Goal: Transaction & Acquisition: Purchase product/service

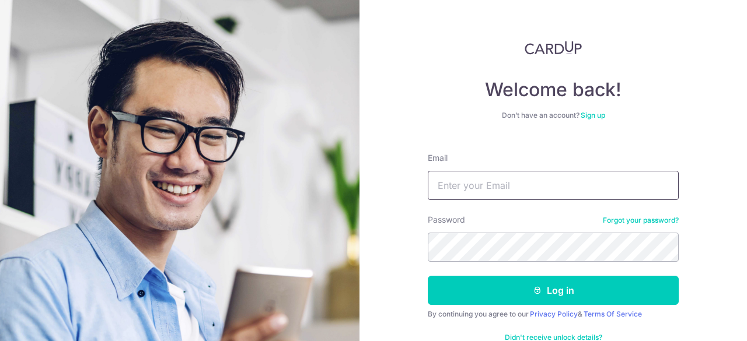
click at [501, 192] on input "Email" at bounding box center [553, 185] width 251 height 29
type input "[EMAIL_ADDRESS][DOMAIN_NAME]"
click at [428, 276] on button "Log in" at bounding box center [553, 290] width 251 height 29
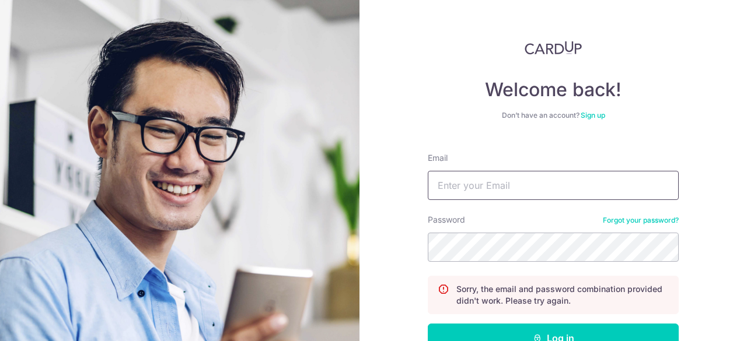
click at [467, 197] on input "Email" at bounding box center [553, 185] width 251 height 29
type input "A"
type input "a"
type input "asha.panicker92@gmail.com"
click at [428, 324] on button "Log in" at bounding box center [553, 338] width 251 height 29
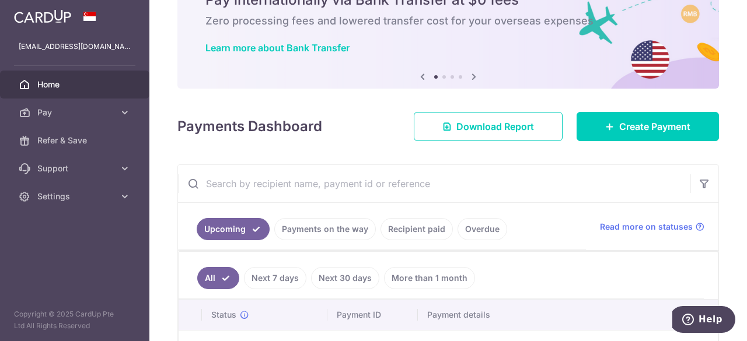
scroll to position [60, 0]
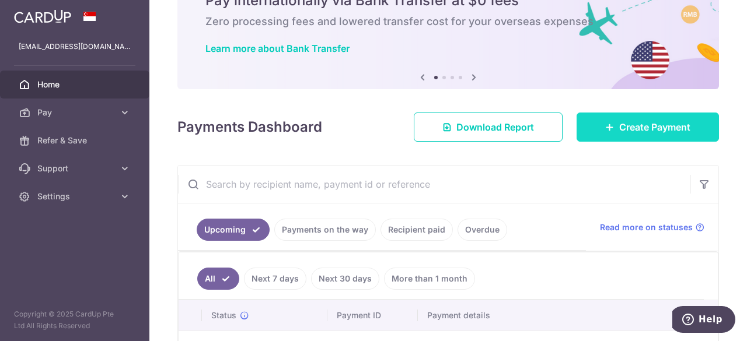
click at [619, 120] on span "Create Payment" at bounding box center [654, 127] width 71 height 14
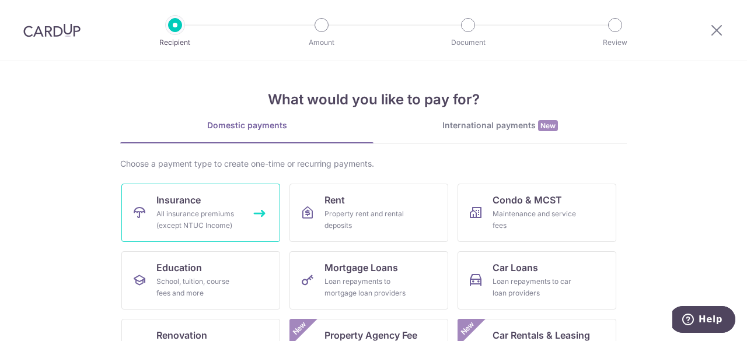
click at [216, 219] on div "All insurance premiums (except NTUC Income)" at bounding box center [198, 219] width 84 height 23
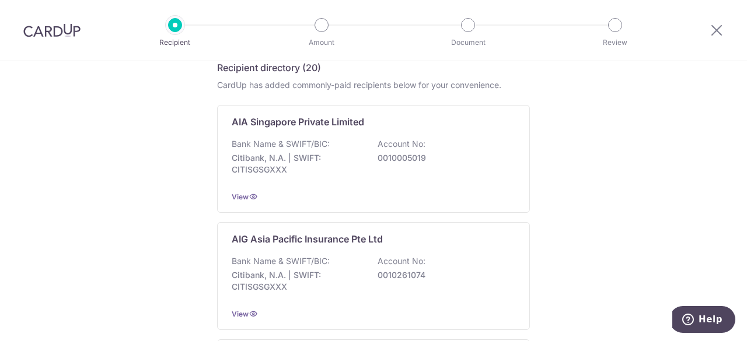
scroll to position [255, 0]
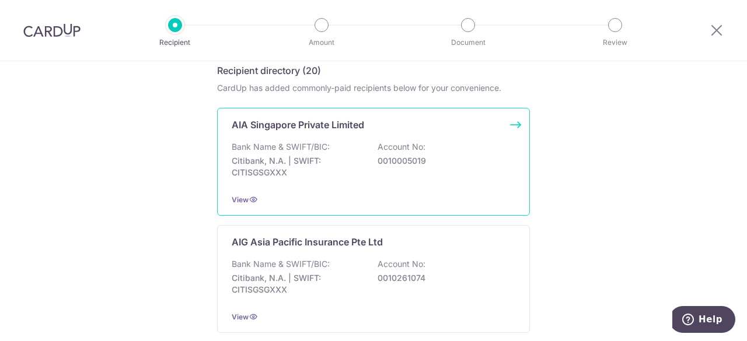
click at [514, 123] on div "AIA Singapore Private Limited Bank Name & SWIFT/BIC: Citibank, N.A. | SWIFT: CI…" at bounding box center [373, 162] width 313 height 108
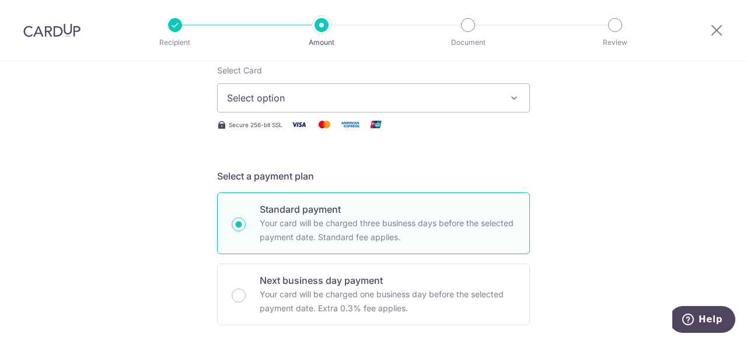
scroll to position [153, 0]
click at [497, 108] on button "Select option" at bounding box center [373, 99] width 313 height 29
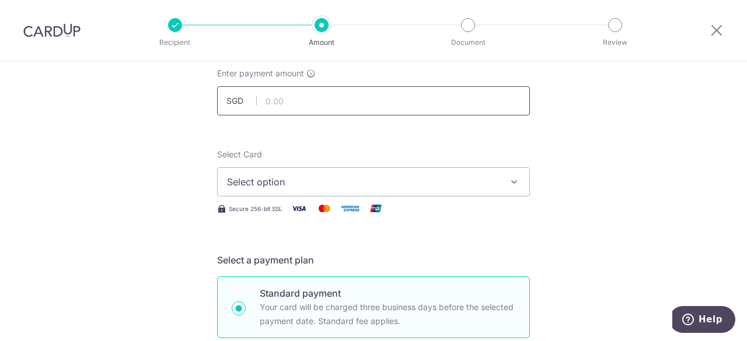
scroll to position [84, 0]
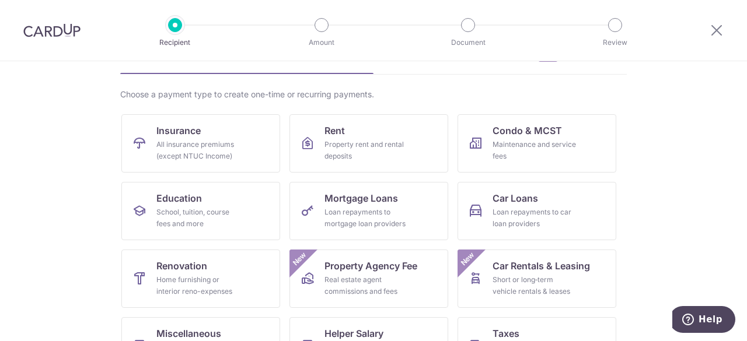
scroll to position [69, 0]
click at [231, 148] on div "All insurance premiums (except NTUC Income)" at bounding box center [198, 150] width 84 height 23
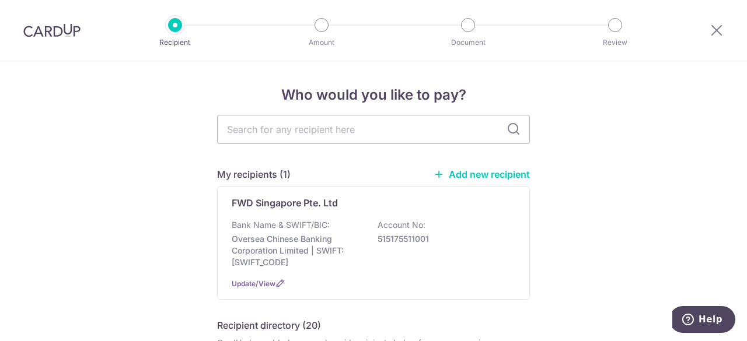
click at [477, 170] on link "Add new recipient" at bounding box center [482, 175] width 96 height 12
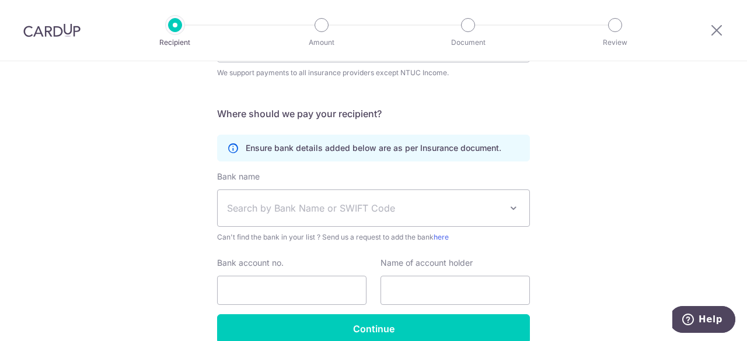
scroll to position [111, 0]
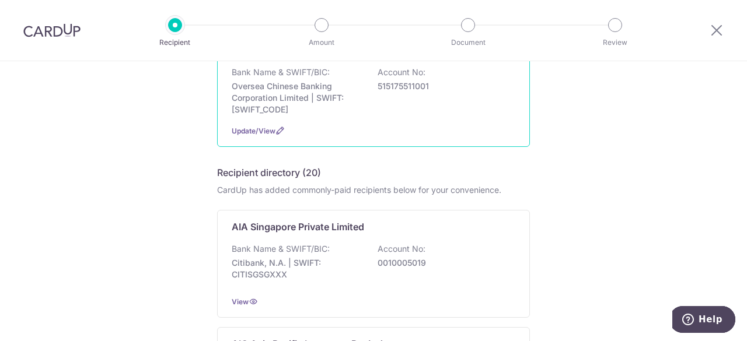
scroll to position [166, 0]
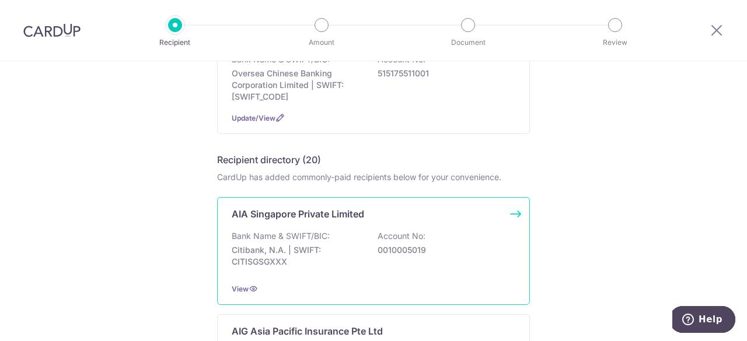
click at [511, 219] on div "AIA Singapore Private Limited Bank Name & SWIFT/BIC: Citibank, N.A. | SWIFT: CI…" at bounding box center [373, 251] width 313 height 108
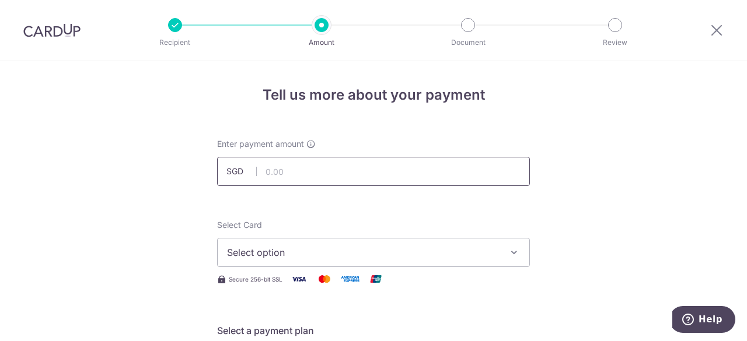
click at [418, 163] on input "text" at bounding box center [373, 171] width 313 height 29
click at [292, 180] on input "text" at bounding box center [373, 171] width 313 height 29
type input "156.60"
click at [289, 248] on span "Select option" at bounding box center [363, 253] width 272 height 14
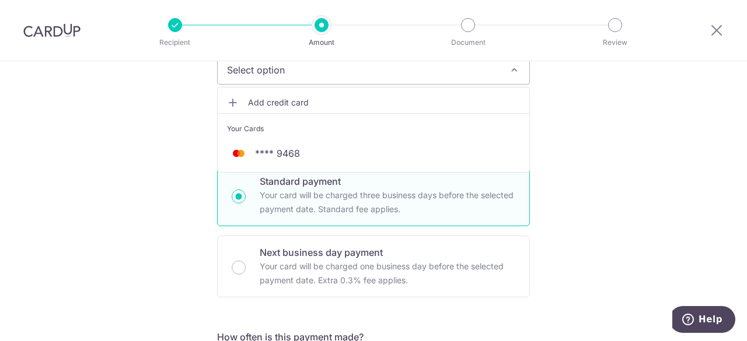
scroll to position [182, 0]
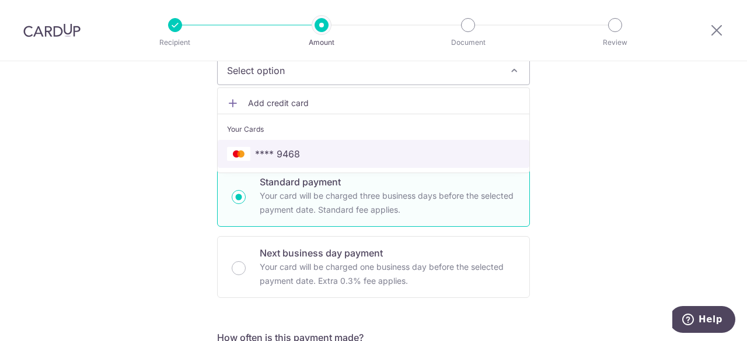
click at [273, 147] on span "**** 9468" at bounding box center [277, 154] width 45 height 14
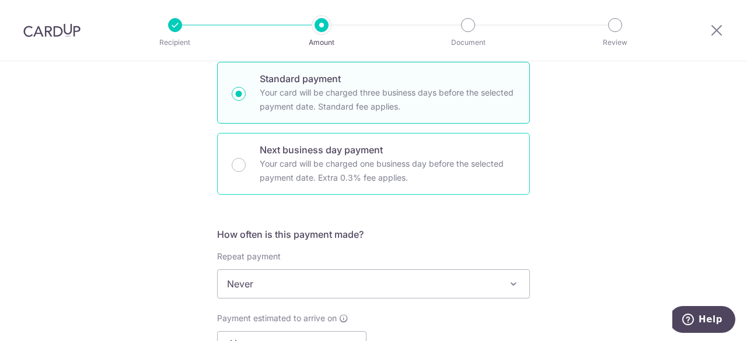
scroll to position [289, 0]
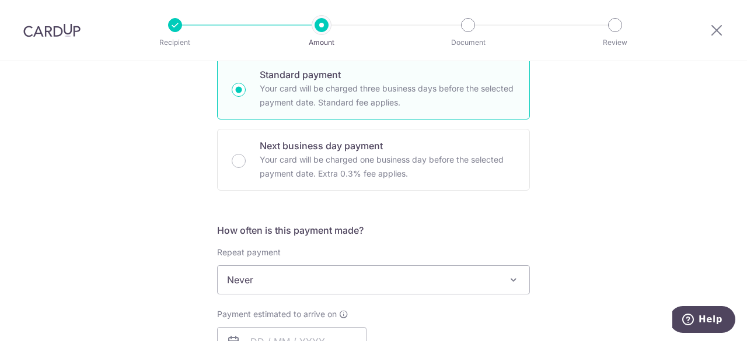
click at [343, 273] on span "Never" at bounding box center [374, 280] width 312 height 28
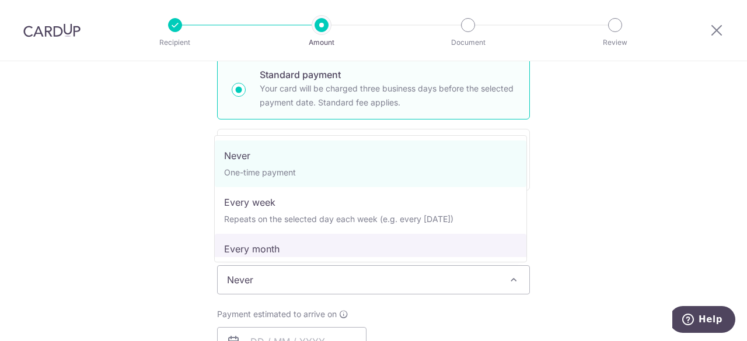
select select "3"
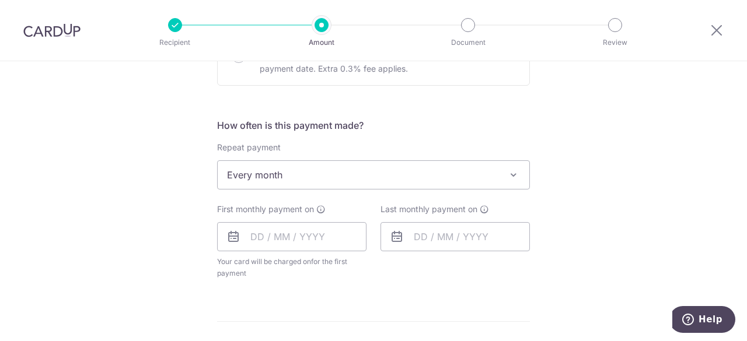
scroll to position [395, 0]
click at [294, 231] on input "text" at bounding box center [291, 236] width 149 height 29
click at [495, 231] on input "text" at bounding box center [454, 236] width 149 height 29
click at [291, 229] on input "text" at bounding box center [291, 236] width 149 height 29
click at [347, 269] on select "2025 2026 2027 2028 2029 2030 2031 2032 2033 2034 2035" at bounding box center [337, 267] width 31 height 9
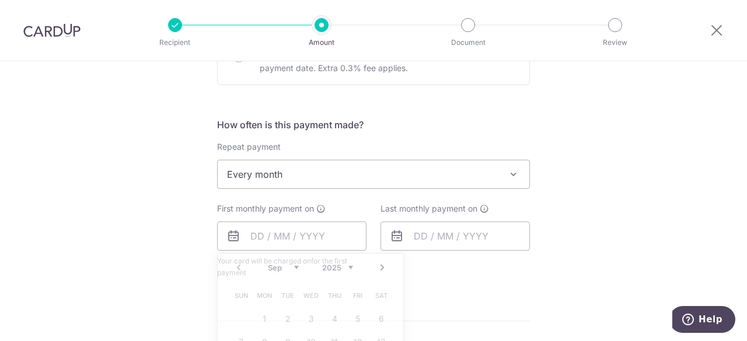
click at [528, 224] on div "Last monthly payment on" at bounding box center [454, 241] width 163 height 76
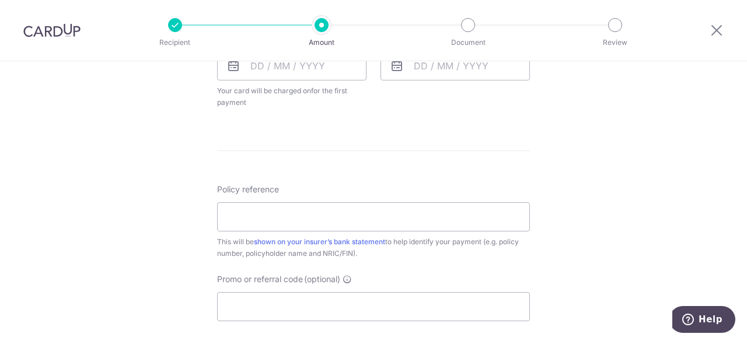
scroll to position [565, 0]
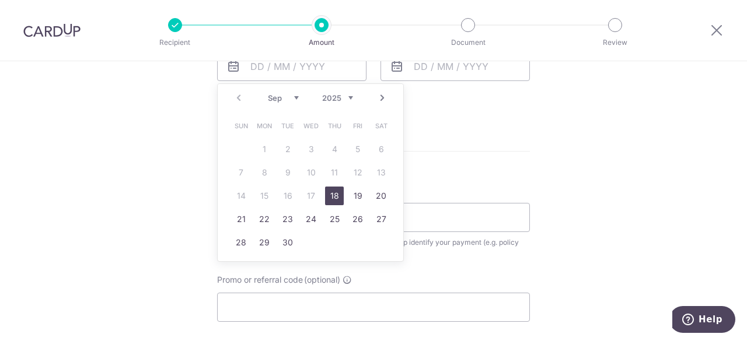
drag, startPoint x: 275, startPoint y: 78, endPoint x: 198, endPoint y: 195, distance: 140.6
click at [198, 195] on div "Tell us more about your payment Enter payment amount SGD 156.60 156.60 Select C…" at bounding box center [373, 29] width 747 height 1067
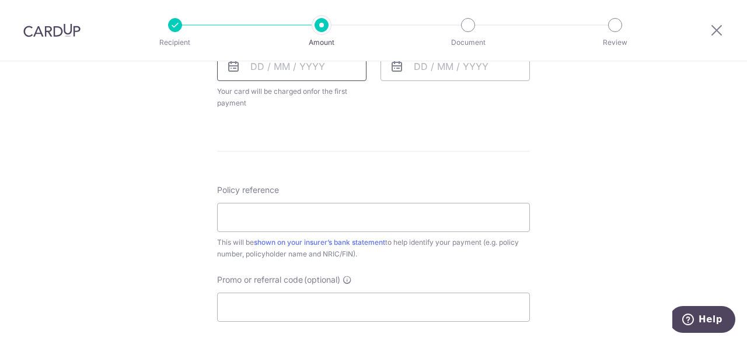
click at [289, 68] on input "text" at bounding box center [291, 66] width 149 height 29
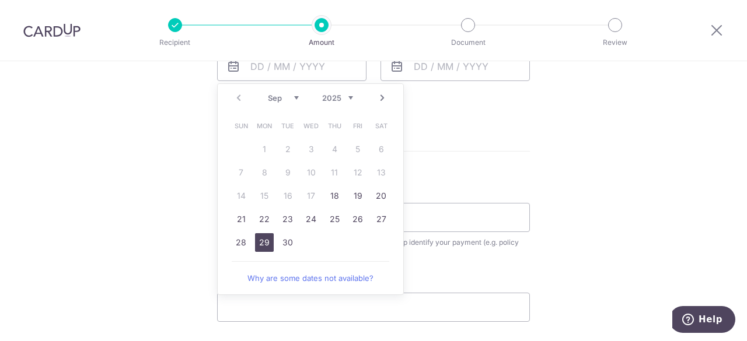
click at [265, 236] on link "29" at bounding box center [264, 242] width 19 height 19
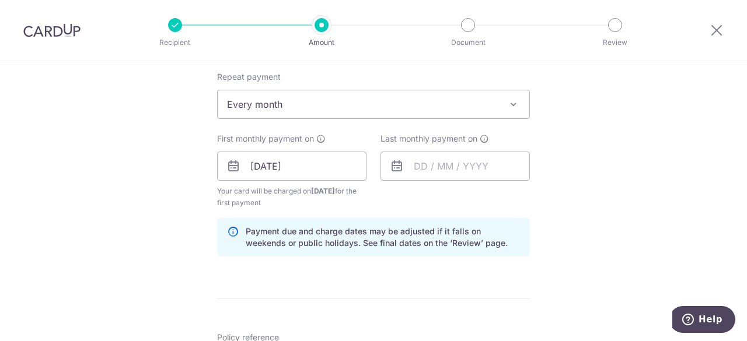
scroll to position [463, 0]
click at [425, 162] on input "text" at bounding box center [454, 167] width 149 height 29
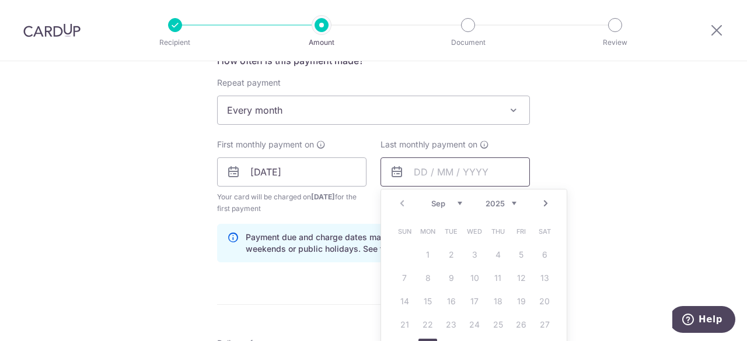
scroll to position [458, 0]
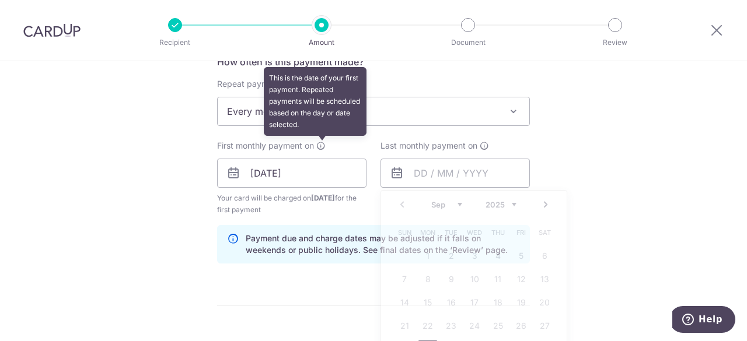
click at [319, 142] on icon at bounding box center [320, 145] width 9 height 9
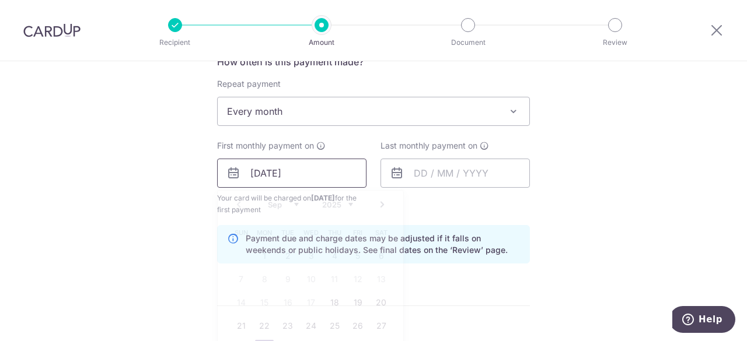
click at [260, 179] on input "29/09/2025" at bounding box center [291, 173] width 149 height 29
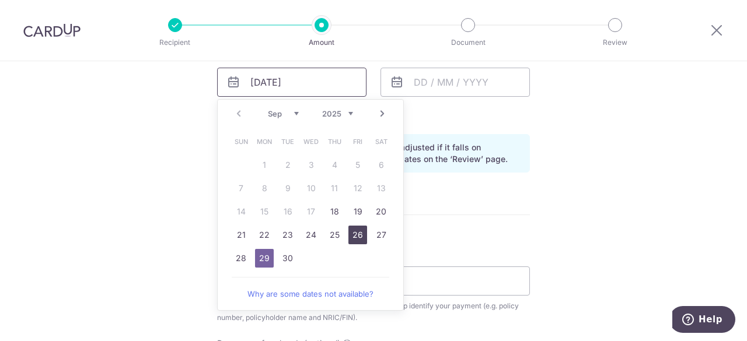
scroll to position [543, 0]
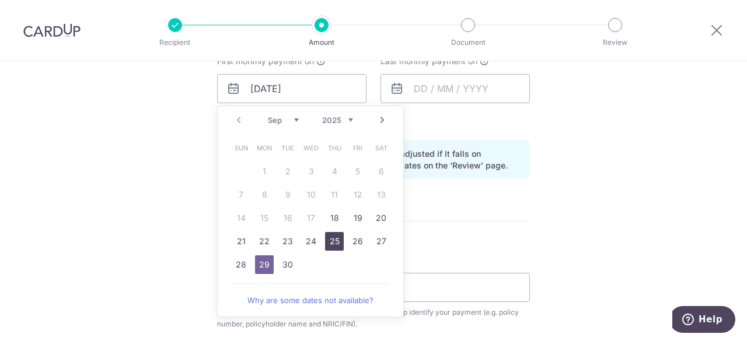
click at [326, 242] on link "25" at bounding box center [334, 241] width 19 height 19
type input "[DATE]"
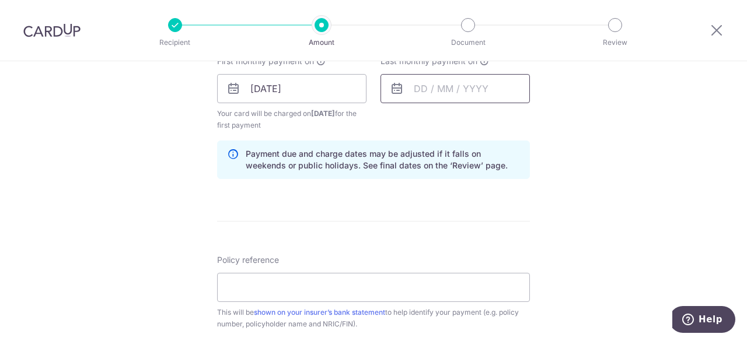
click at [410, 95] on input "text" at bounding box center [454, 88] width 149 height 29
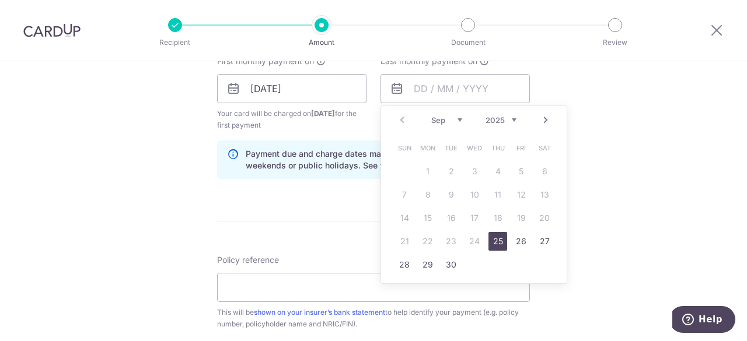
click at [507, 121] on select "2025 2026 2027 2028 2029 2030 2031 2032 2033 2034 2035" at bounding box center [501, 120] width 31 height 9
drag, startPoint x: 454, startPoint y: 116, endPoint x: 436, endPoint y: 117, distance: 18.1
drag, startPoint x: 436, startPoint y: 117, endPoint x: 417, endPoint y: 123, distance: 19.6
click at [417, 123] on div "Prev Next Jan Feb Mar Apr May Jun Jul Aug Sep Oct Nov Dec 2025 2026 2027 2028 2…" at bounding box center [474, 120] width 186 height 28
drag, startPoint x: 455, startPoint y: 118, endPoint x: 440, endPoint y: 117, distance: 15.2
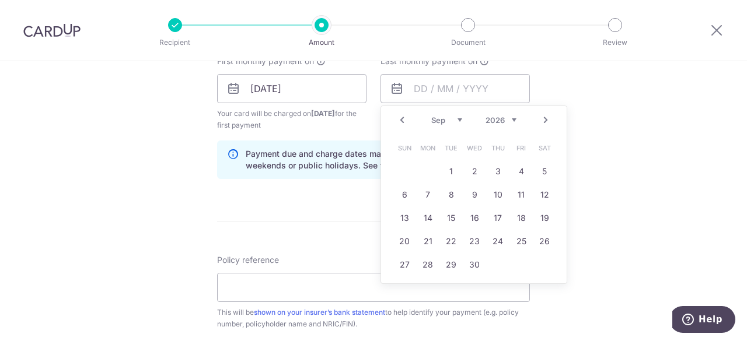
click at [440, 117] on select "Jan Feb Mar Apr May Jun [DATE] Aug Sep Oct Nov Dec" at bounding box center [446, 120] width 31 height 9
click at [515, 243] on link "25" at bounding box center [521, 241] width 19 height 19
type input "[DATE]"
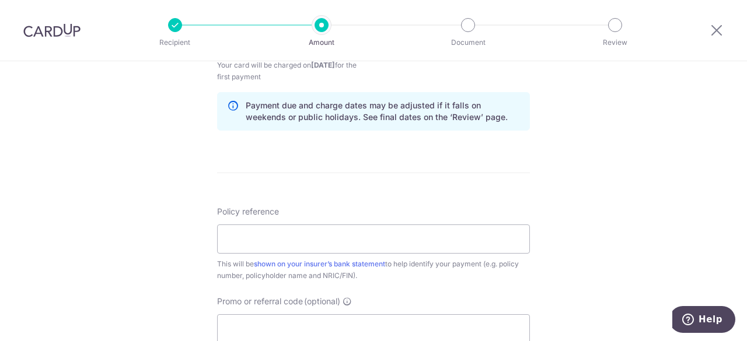
scroll to position [584, 0]
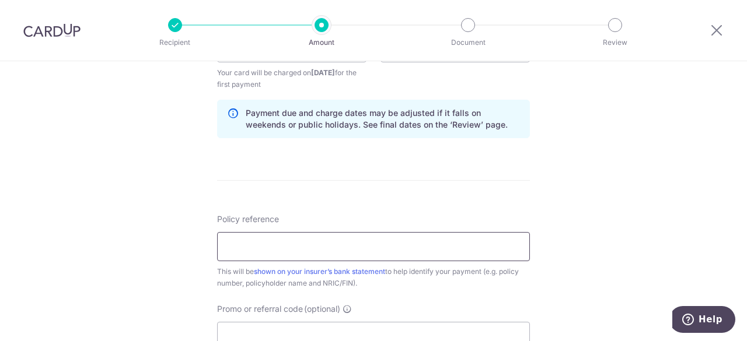
click at [412, 232] on input "Policy reference" at bounding box center [373, 246] width 313 height 29
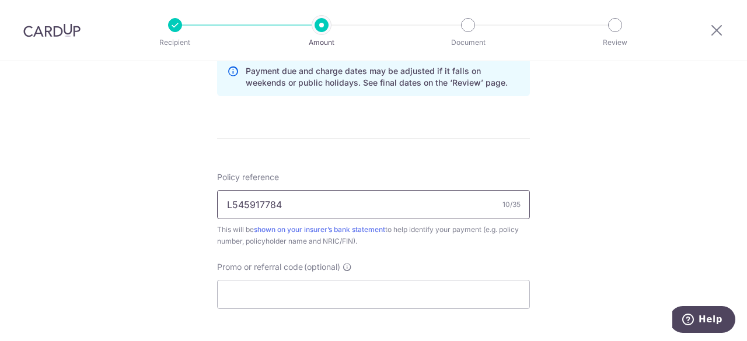
scroll to position [682, 0]
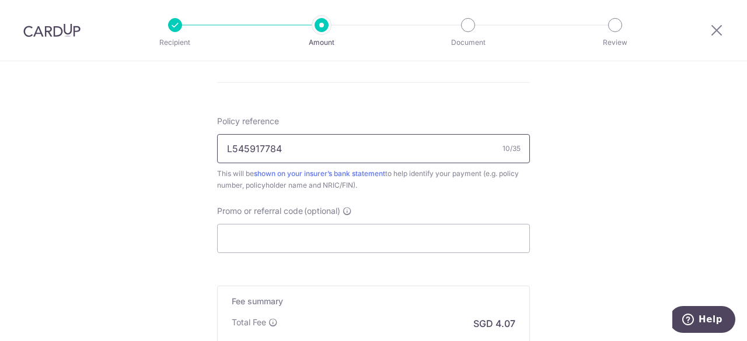
type input "L545917784"
click at [371, 242] on input "Promo or referral code (optional)" at bounding box center [373, 238] width 313 height 29
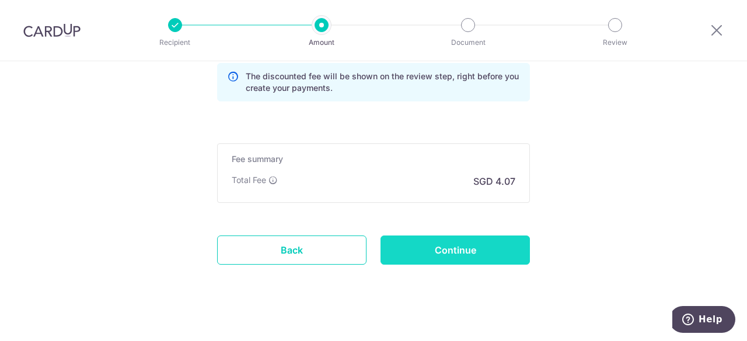
scroll to position [876, 0]
type input "JERINJ185"
click at [383, 245] on input "Continue" at bounding box center [454, 250] width 149 height 29
type input "Create Schedule"
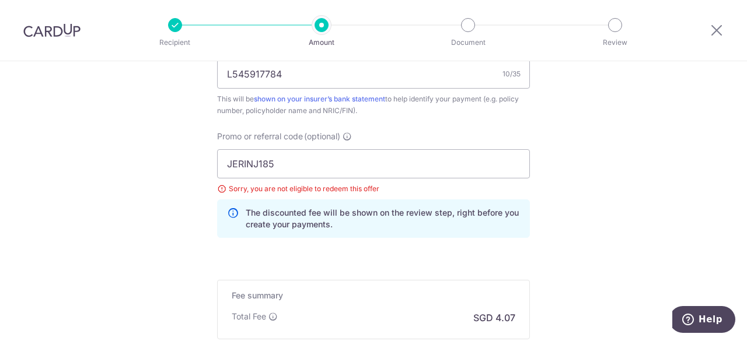
scroll to position [697, 0]
click at [227, 160] on input "JERINJ185" at bounding box center [373, 163] width 313 height 29
click at [224, 159] on input "JERINJ185" at bounding box center [373, 163] width 313 height 29
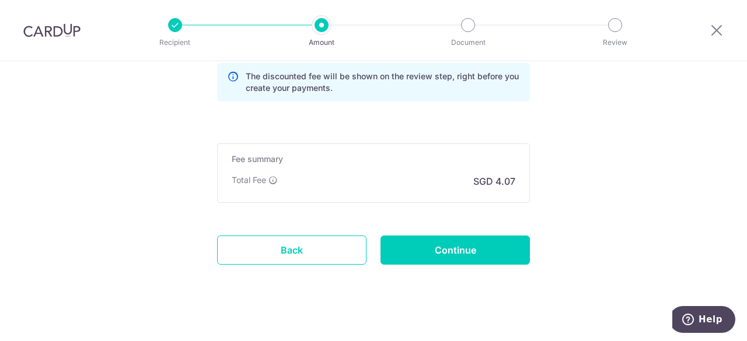
scroll to position [836, 0]
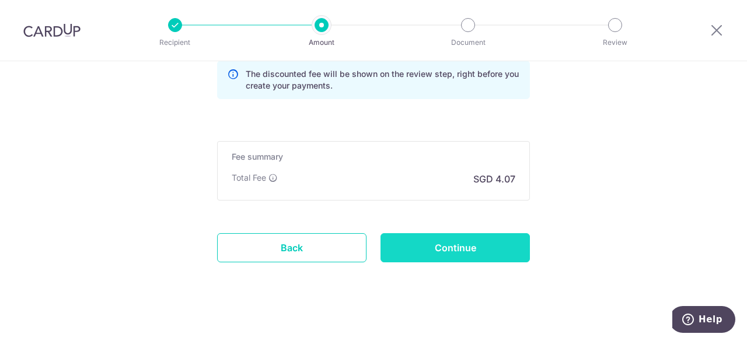
click at [441, 245] on input "Continue" at bounding box center [454, 247] width 149 height 29
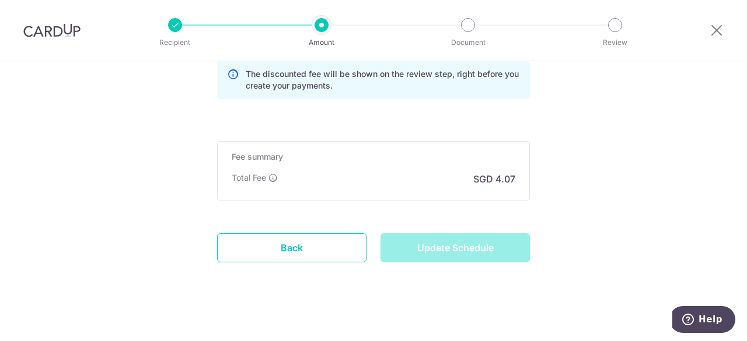
type input "Update Schedule"
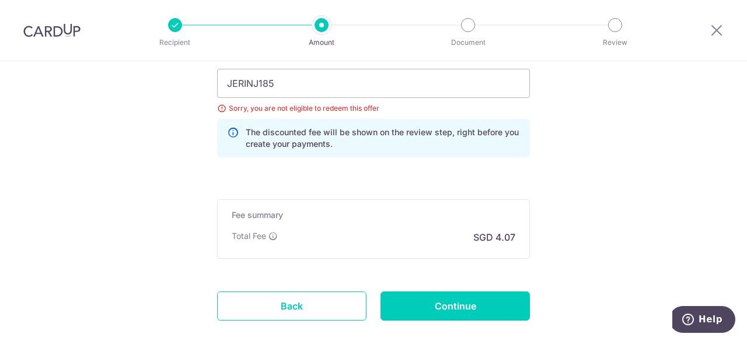
scroll to position [643, 0]
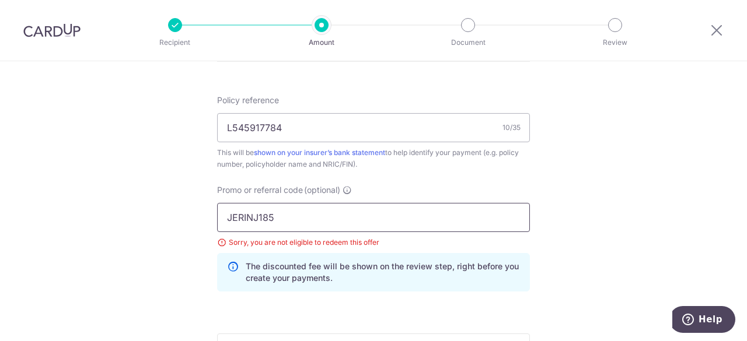
click at [345, 225] on input "JERINJ185" at bounding box center [373, 217] width 313 height 29
type input "J"
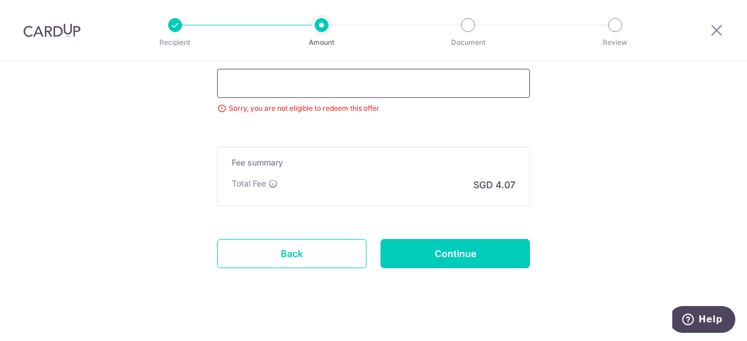
scroll to position [789, 0]
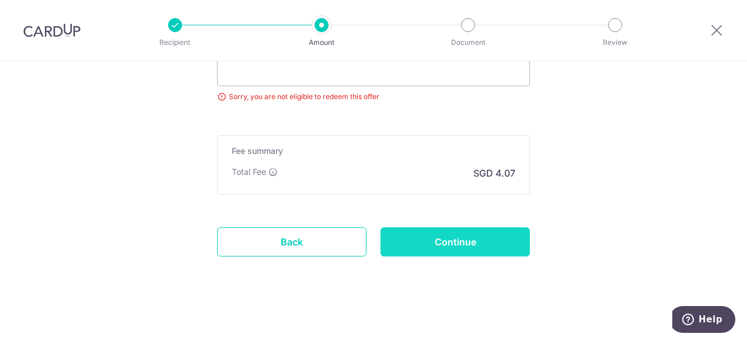
click at [440, 233] on input "Continue" at bounding box center [454, 242] width 149 height 29
type input "Update Schedule"
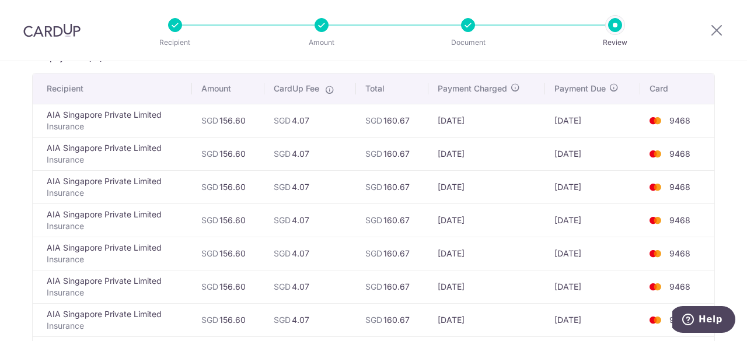
scroll to position [69, 0]
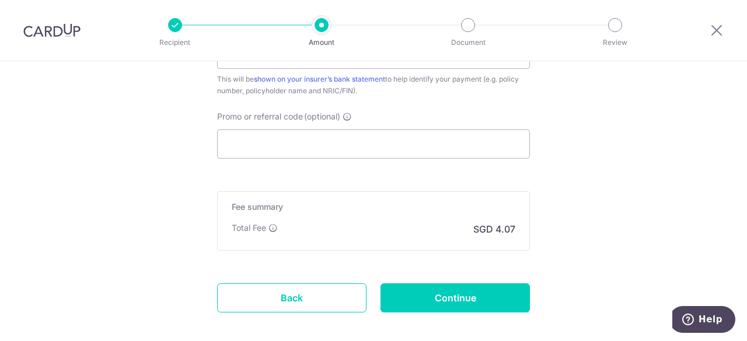
scroll to position [715, 0]
click at [305, 145] on input "Promo or referral code (optional)" at bounding box center [373, 145] width 313 height 29
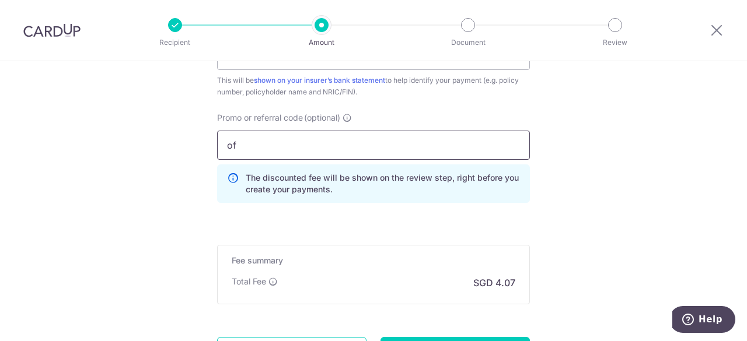
type input "o"
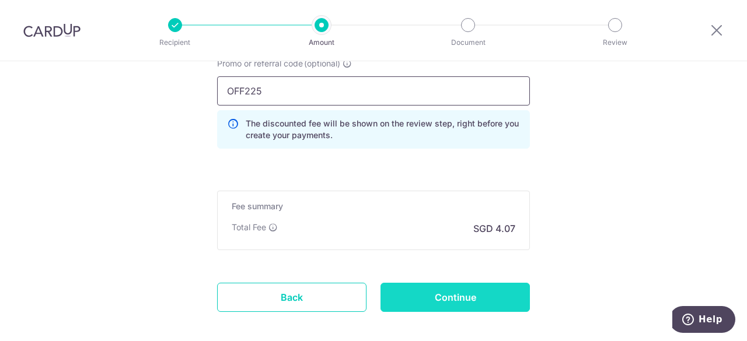
type input "OFF225"
click at [472, 295] on input "Continue" at bounding box center [454, 297] width 149 height 29
type input "Update Schedule"
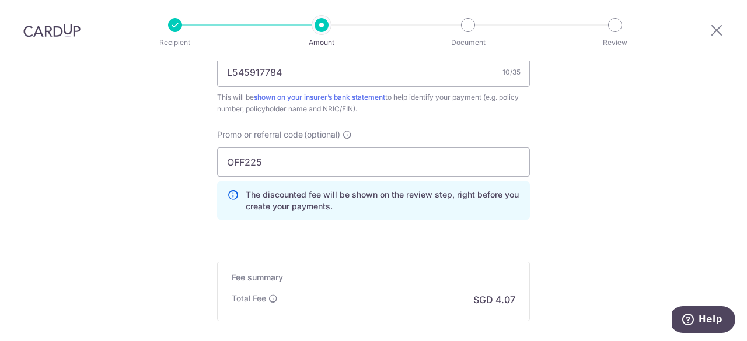
scroll to position [708, 0]
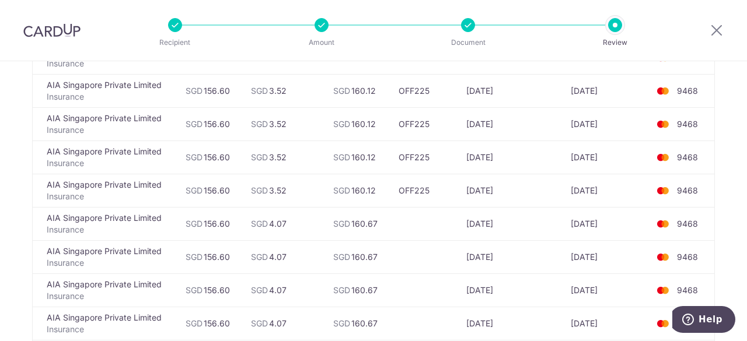
scroll to position [141, 0]
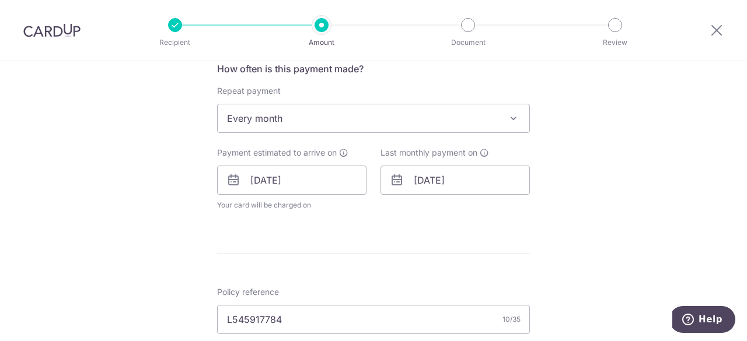
scroll to position [451, 0]
click at [444, 172] on input "[DATE]" at bounding box center [454, 180] width 149 height 29
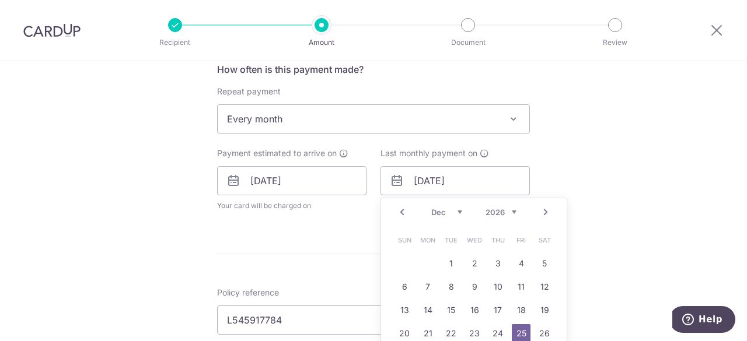
click at [433, 212] on select "Jan Feb Mar Apr May Jun Jul Aug Sep Oct Nov Dec" at bounding box center [446, 212] width 31 height 9
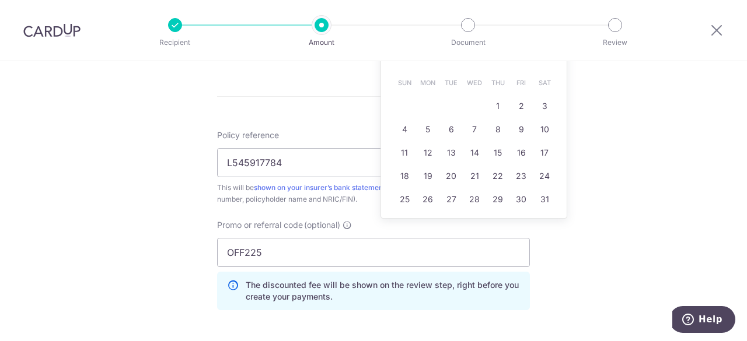
scroll to position [607, 0]
click at [603, 211] on div "Tell us more about your payment Enter payment amount SGD 156.60 156.60 Select C…" at bounding box center [373, 8] width 747 height 1108
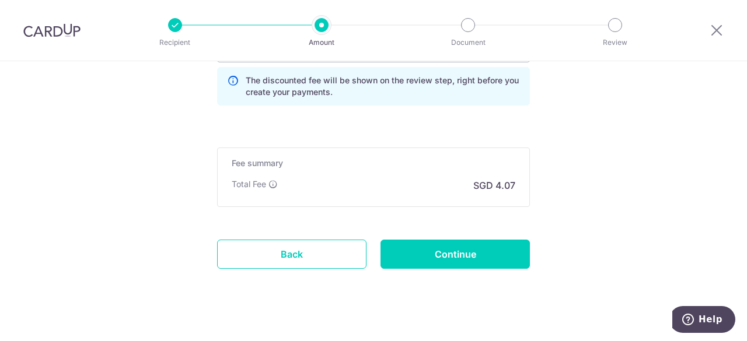
scroll to position [816, 0]
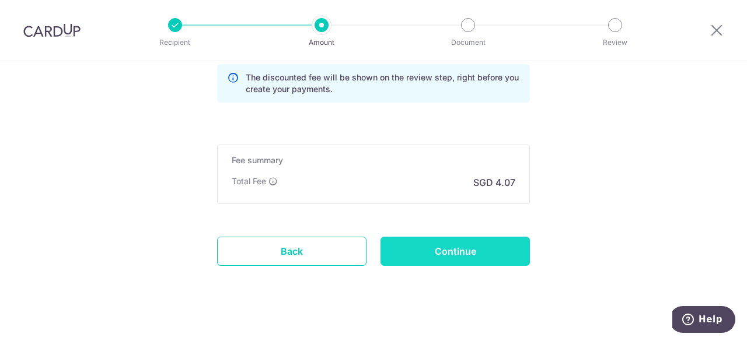
click at [434, 246] on input "Continue" at bounding box center [454, 251] width 149 height 29
type input "Update Schedule"
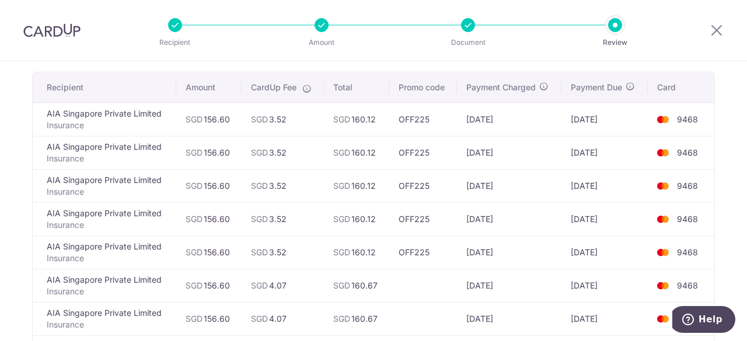
scroll to position [78, 0]
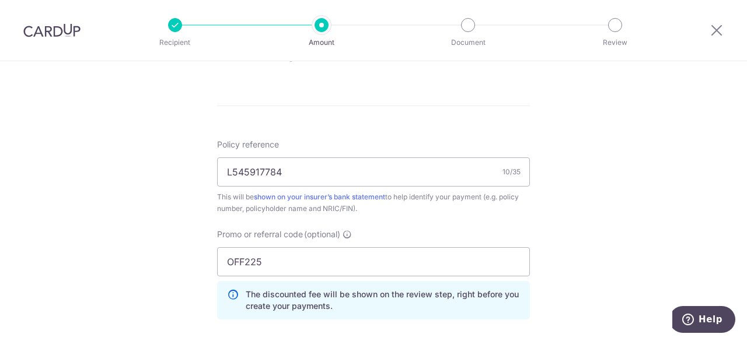
scroll to position [599, 0]
click at [306, 253] on input "OFF225" at bounding box center [373, 261] width 313 height 29
drag, startPoint x: 270, startPoint y: 264, endPoint x: 201, endPoint y: 264, distance: 68.9
click at [201, 264] on div "Tell us more about your payment Enter payment amount SGD 156.60 156.60 Select C…" at bounding box center [373, 17] width 747 height 1108
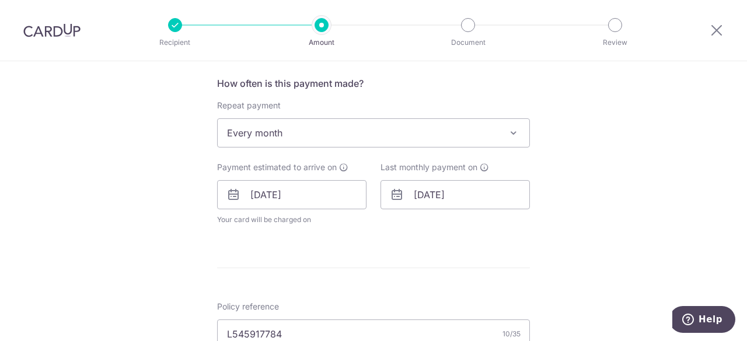
scroll to position [437, 0]
click at [434, 195] on input "[DATE]" at bounding box center [454, 194] width 149 height 29
click at [441, 226] on select "Jan Feb Mar Apr May Jun [DATE] Aug Sep Oct Nov Dec" at bounding box center [446, 225] width 31 height 9
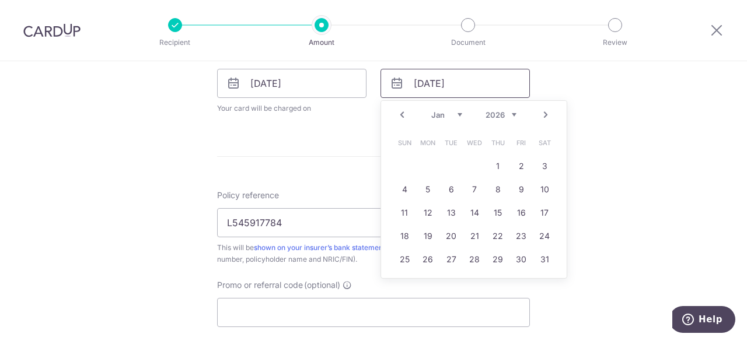
scroll to position [548, 0]
click at [403, 254] on link "25" at bounding box center [404, 259] width 19 height 19
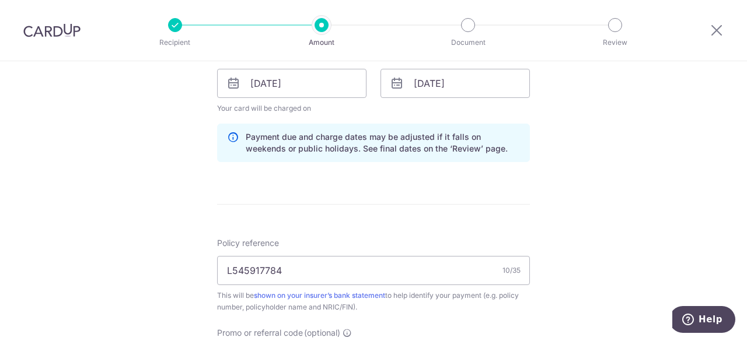
click at [563, 225] on div "Tell us more about your payment Enter payment amount SGD 156.60 156.60 Select C…" at bounding box center [373, 65] width 747 height 1104
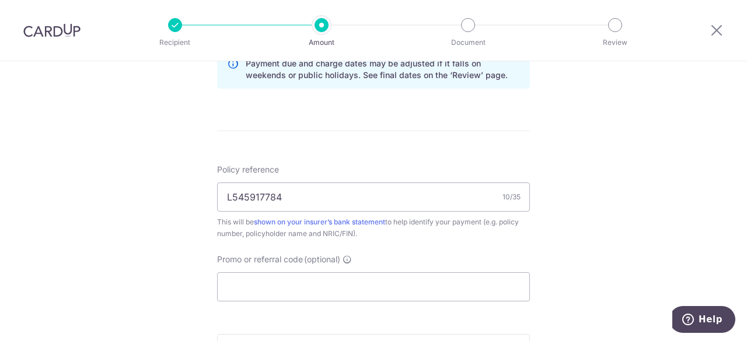
scroll to position [560, 0]
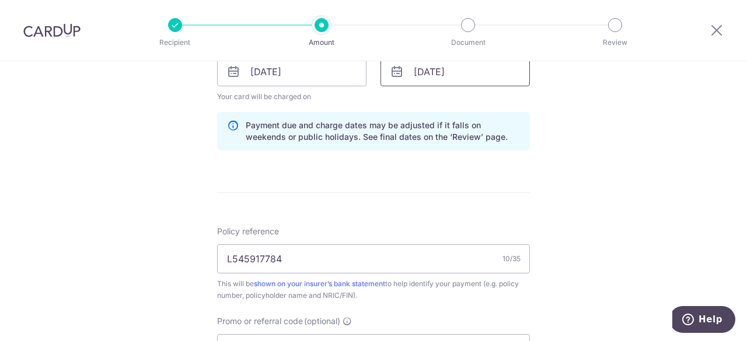
click at [424, 76] on input "[DATE]" at bounding box center [454, 71] width 149 height 29
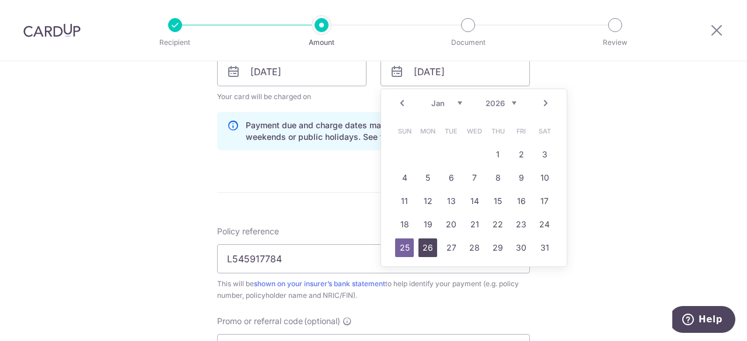
click at [430, 244] on link "26" at bounding box center [427, 248] width 19 height 19
type input "26/01/2026"
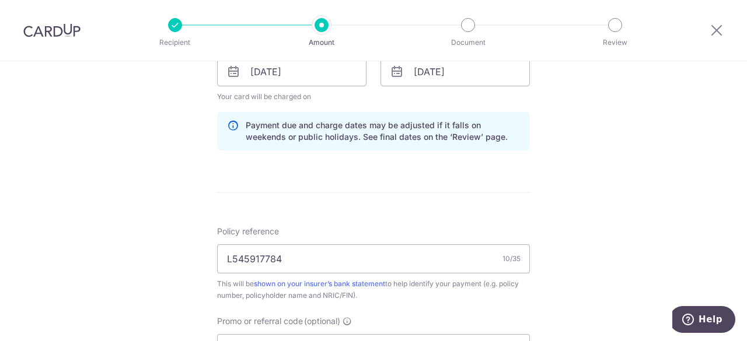
click at [596, 156] on div "Tell us more about your payment Enter payment amount SGD 156.60 156.60 Select C…" at bounding box center [373, 54] width 747 height 1104
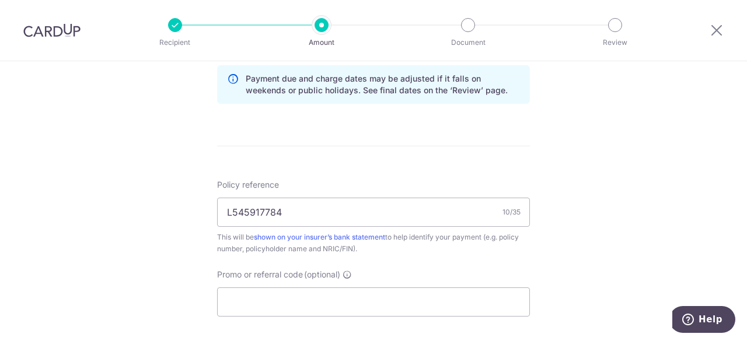
scroll to position [704, 0]
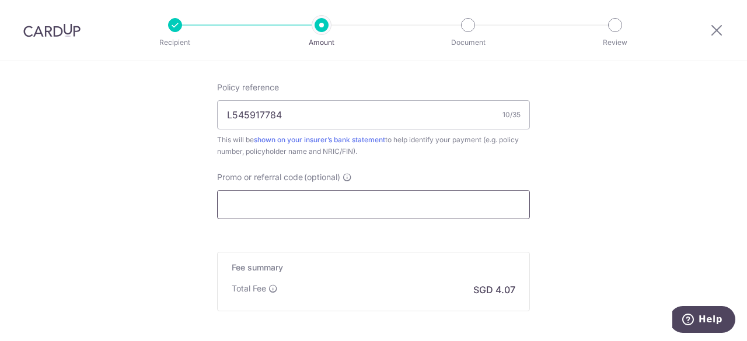
click at [334, 205] on input "Promo or referral code (optional)" at bounding box center [373, 204] width 313 height 29
paste input "OFF225"
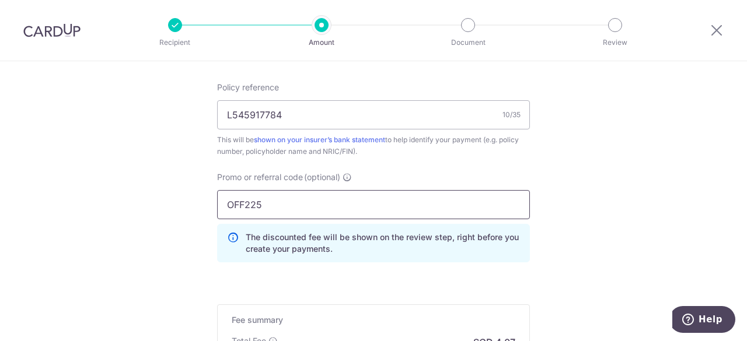
click at [334, 205] on input "OFF225" at bounding box center [373, 204] width 313 height 29
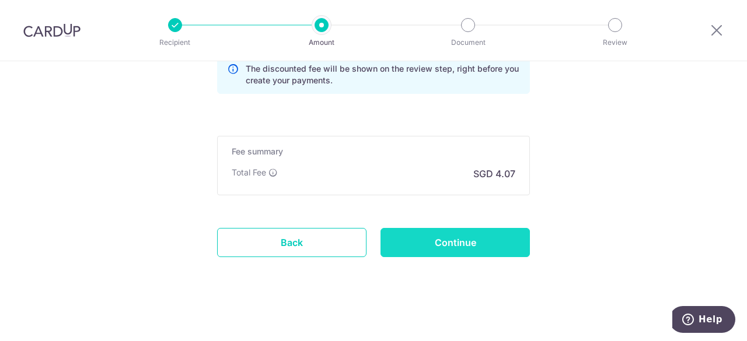
type input "OFF225"
click at [468, 246] on input "Continue" at bounding box center [454, 242] width 149 height 29
type input "Update Schedule"
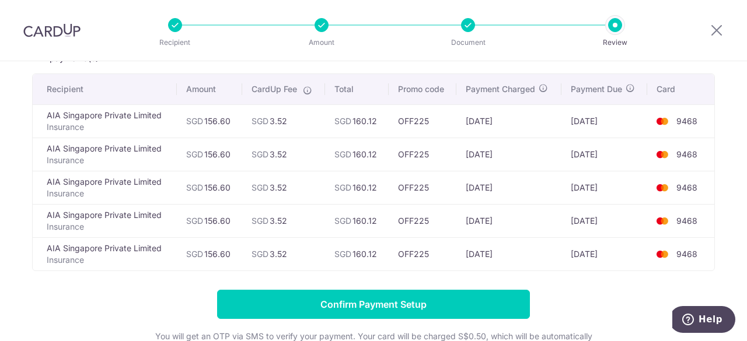
scroll to position [83, 0]
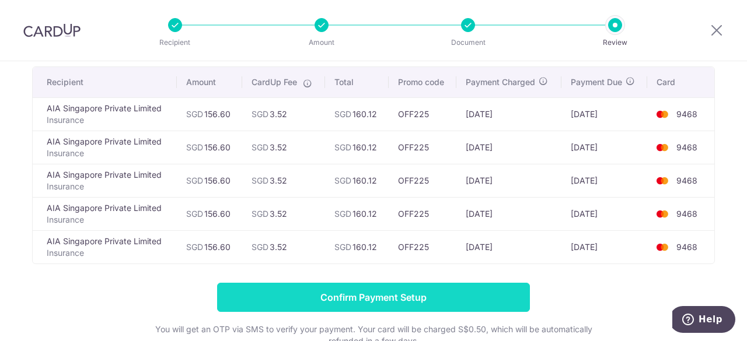
click at [435, 288] on input "Confirm Payment Setup" at bounding box center [373, 297] width 313 height 29
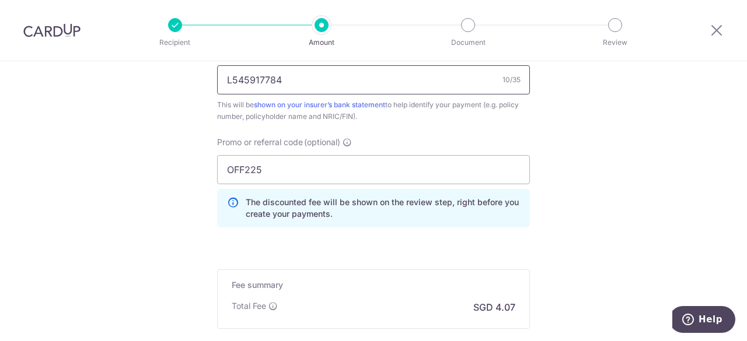
scroll to position [872, 0]
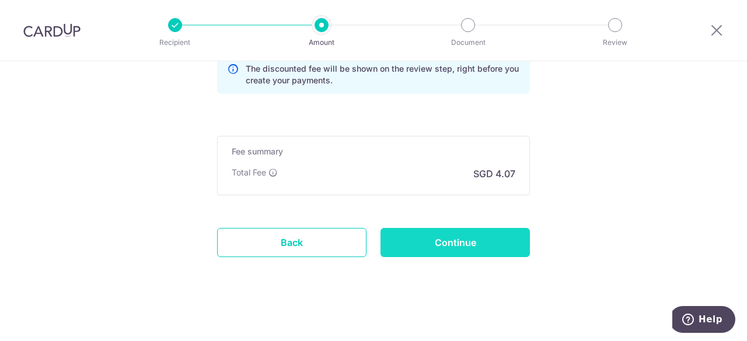
click at [422, 239] on input "Continue" at bounding box center [454, 242] width 149 height 29
type input "Update Schedule"
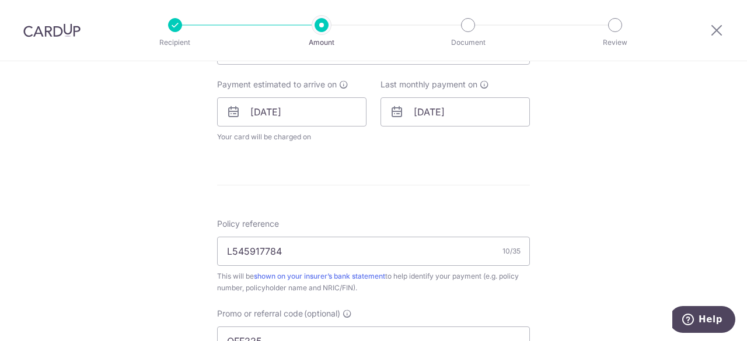
scroll to position [518, 0]
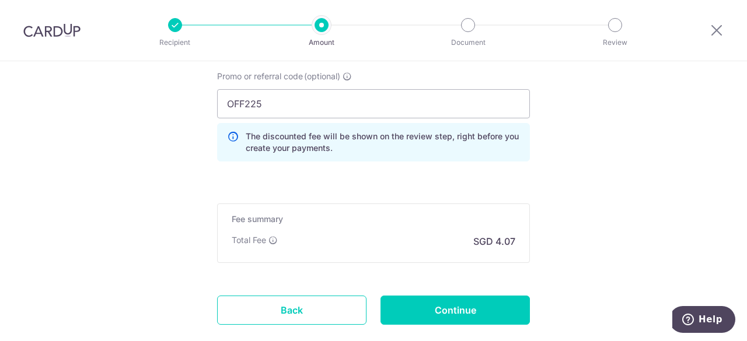
scroll to position [804, 0]
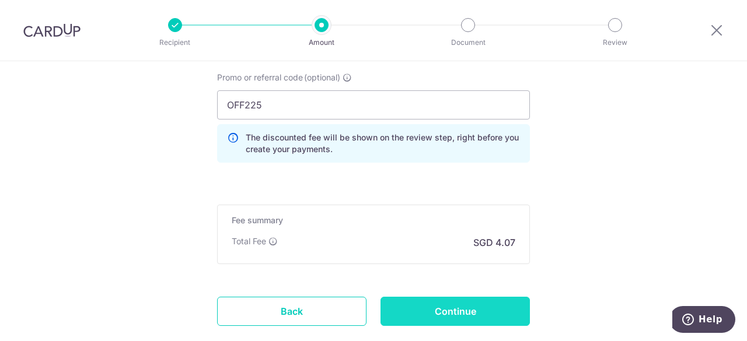
click at [415, 319] on input "Continue" at bounding box center [454, 311] width 149 height 29
type input "Update Schedule"
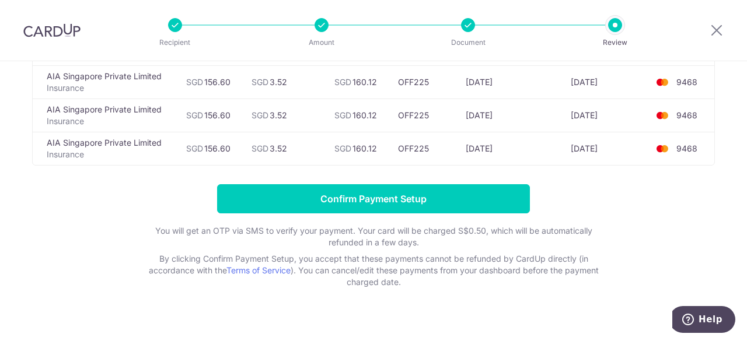
scroll to position [195, 0]
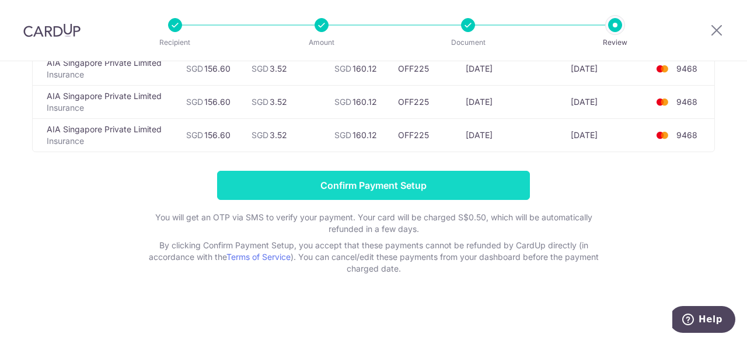
click at [394, 176] on input "Confirm Payment Setup" at bounding box center [373, 185] width 313 height 29
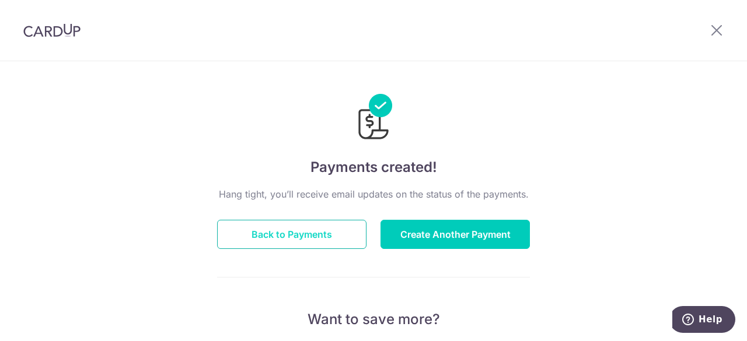
click at [295, 242] on button "Back to Payments" at bounding box center [291, 234] width 149 height 29
